Goal: Register for event/course

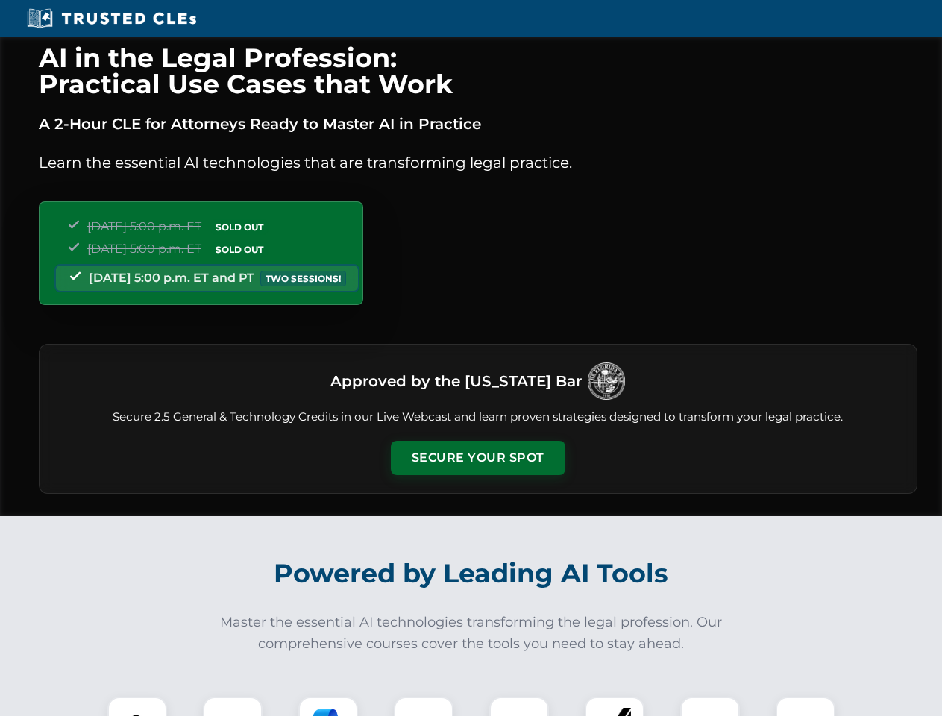
click at [477, 458] on button "Secure Your Spot" at bounding box center [478, 458] width 175 height 34
click at [137, 706] on img at bounding box center [137, 726] width 43 height 43
click at [233, 706] on div at bounding box center [233, 727] width 60 height 60
